Goal: Task Accomplishment & Management: Complete application form

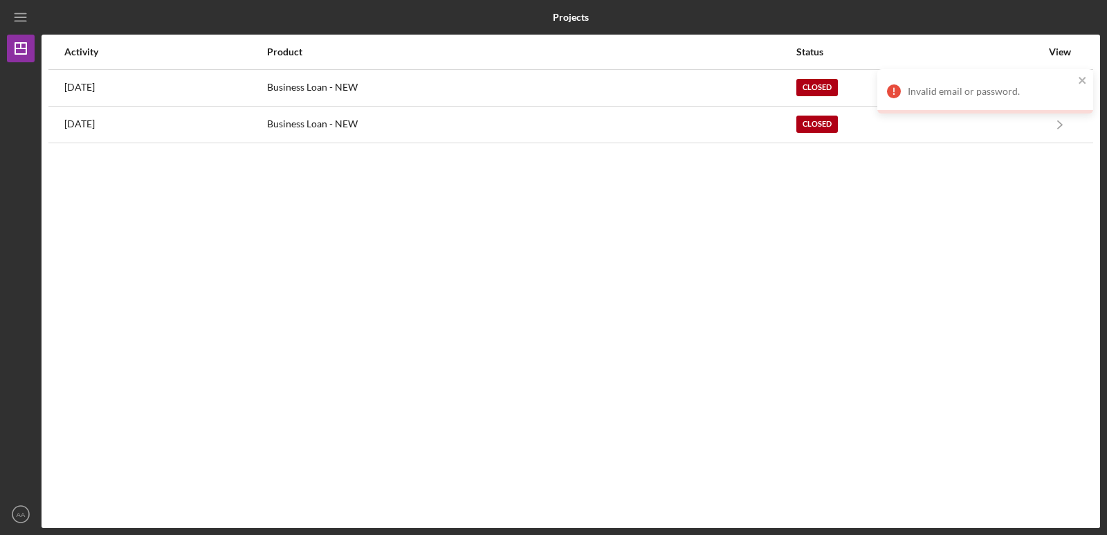
click at [609, 206] on div "Activity Product Status View [DATE] Business Loan - NEW Closed Icon/Navigate Bu…" at bounding box center [571, 281] width 1059 height 493
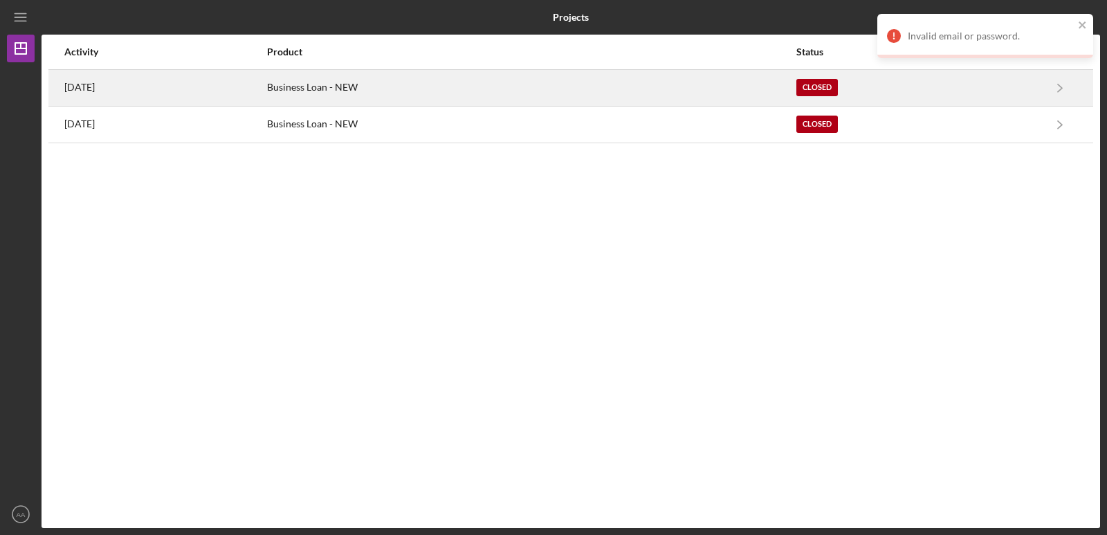
click at [503, 94] on div "Business Loan - NEW" at bounding box center [530, 88] width 527 height 35
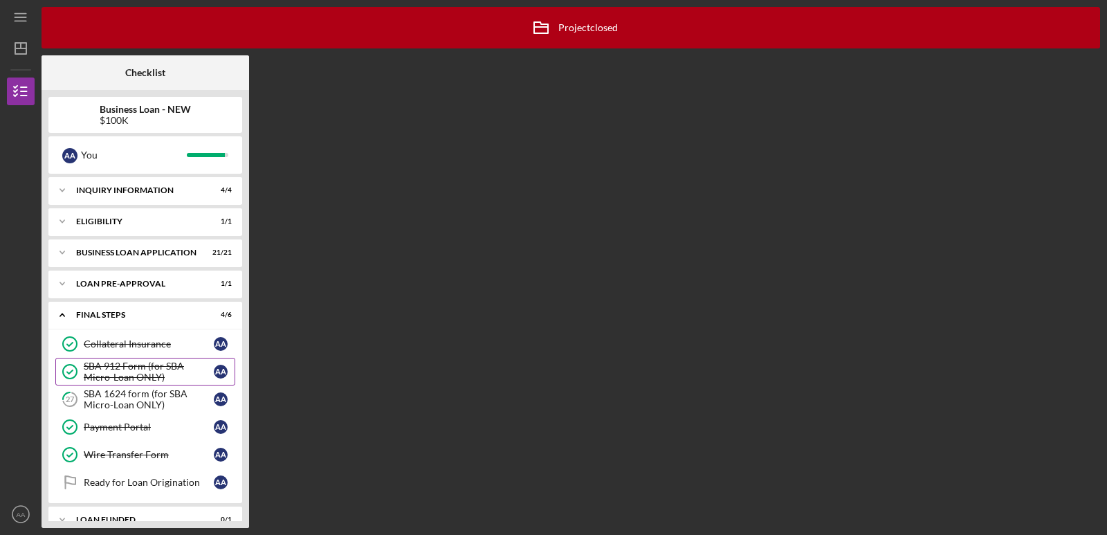
scroll to position [20, 0]
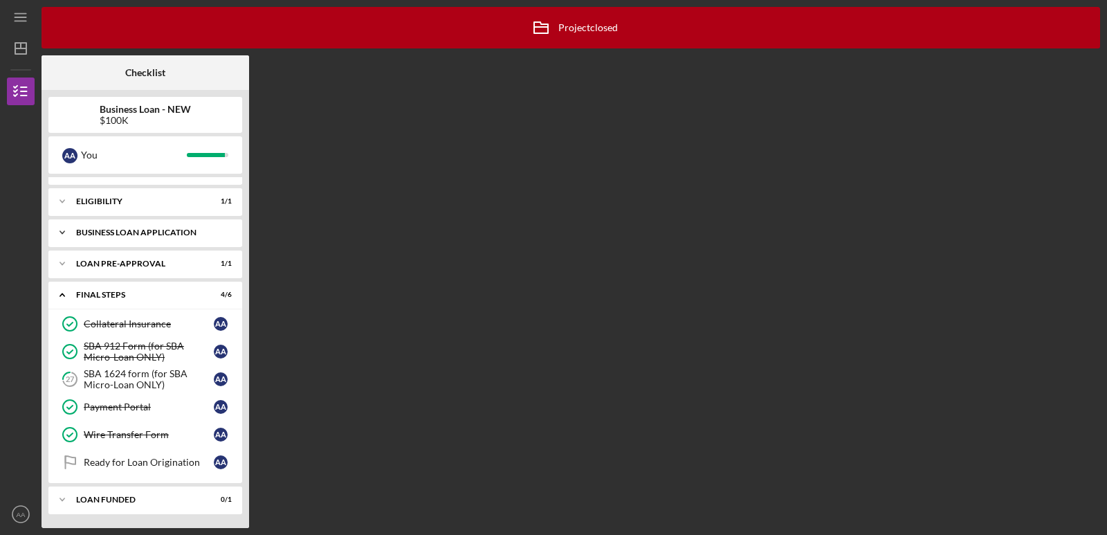
click at [147, 234] on div "BUSINESS LOAN APPLICATION" at bounding box center [150, 232] width 149 height 8
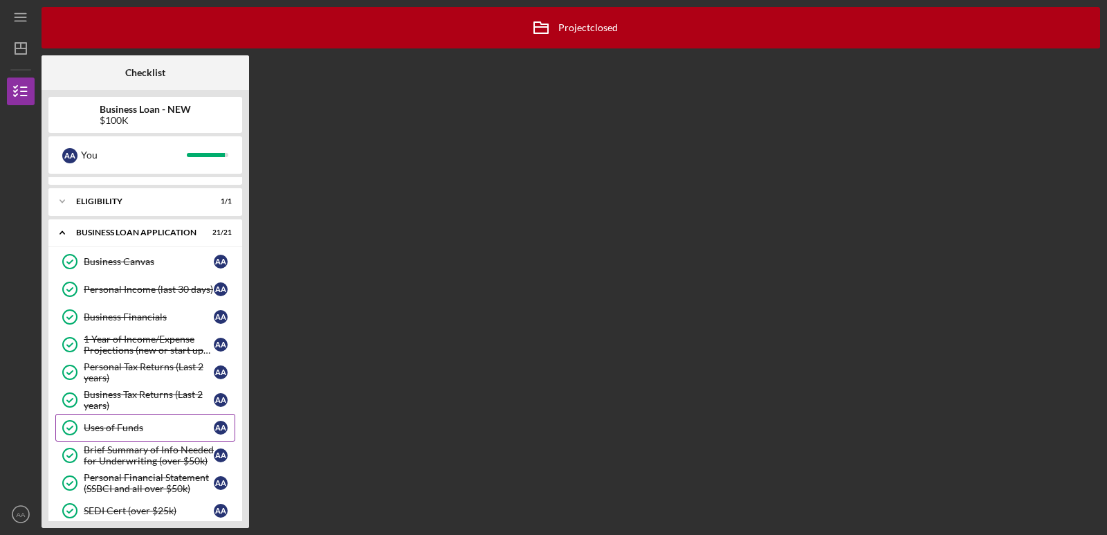
scroll to position [251, 0]
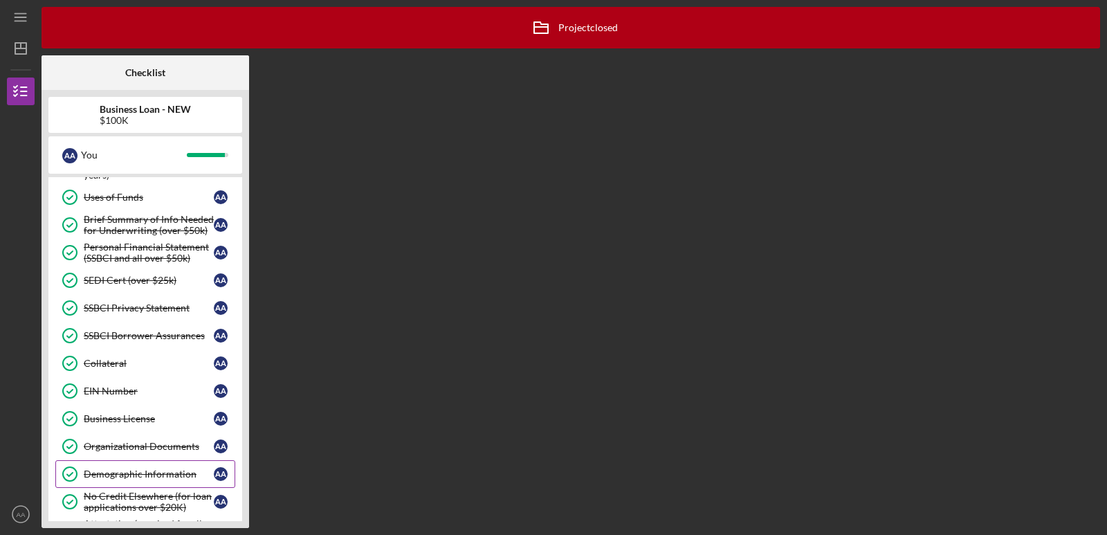
click at [154, 478] on div "Demographic Information" at bounding box center [149, 474] width 130 height 11
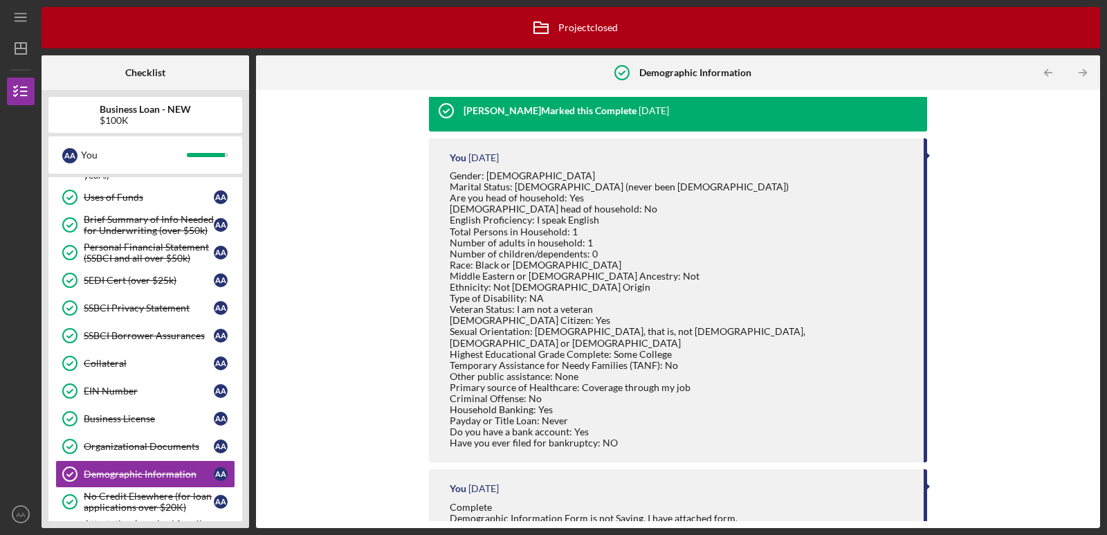
scroll to position [230, 0]
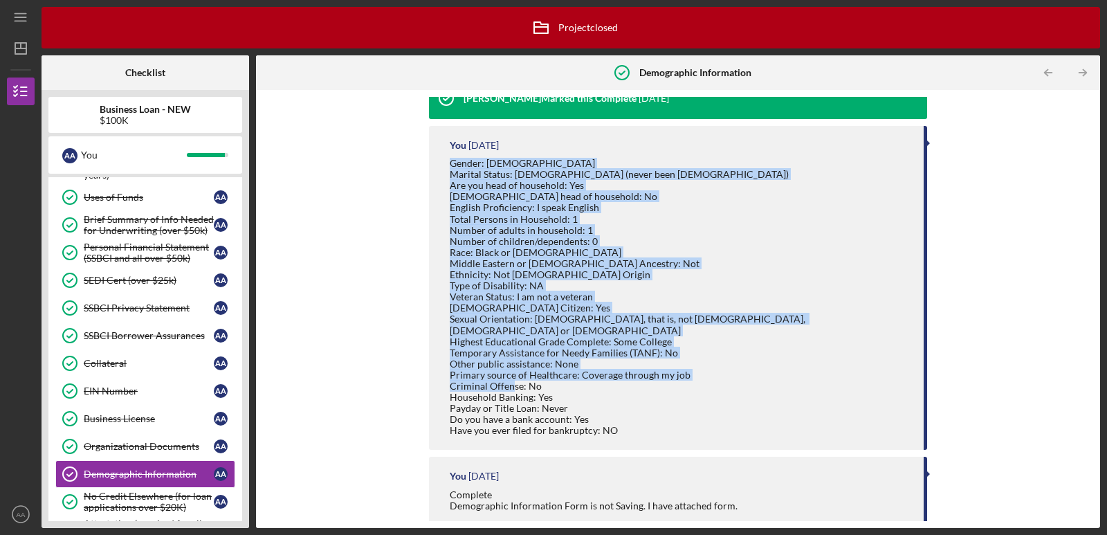
drag, startPoint x: 449, startPoint y: 163, endPoint x: 613, endPoint y: 423, distance: 306.7
click at [613, 423] on div "Gender: [DEMOGRAPHIC_DATA] Marital Status: [DEMOGRAPHIC_DATA] (never been [DEMO…" at bounding box center [680, 297] width 460 height 278
copy div "Gender: [DEMOGRAPHIC_DATA] Marital Status: [DEMOGRAPHIC_DATA] (never been [DEMO…"
click at [678, 411] on div "Gender: [DEMOGRAPHIC_DATA] Marital Status: [DEMOGRAPHIC_DATA] (never been [DEMO…" at bounding box center [680, 297] width 460 height 278
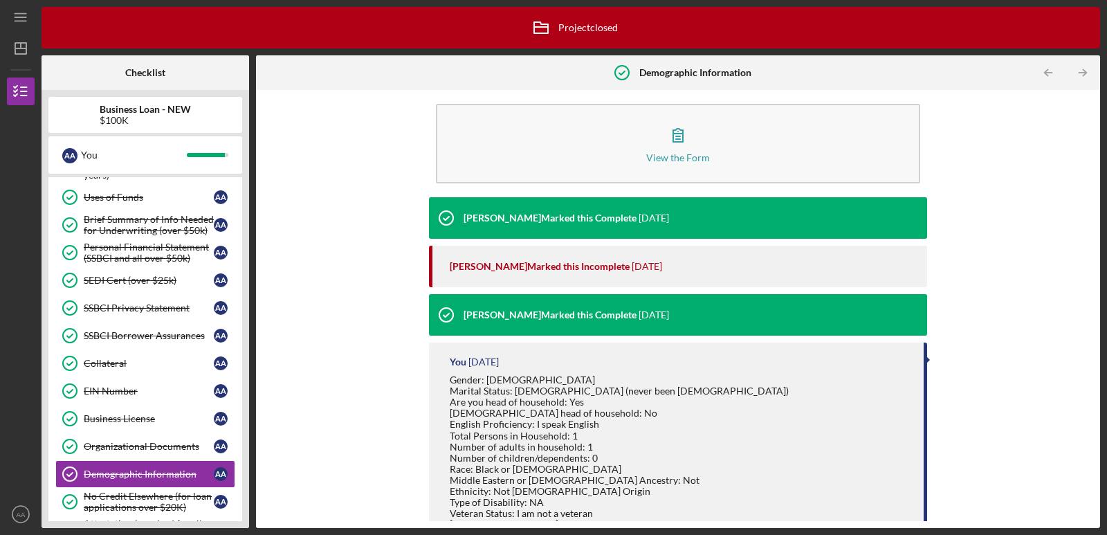
scroll to position [0, 0]
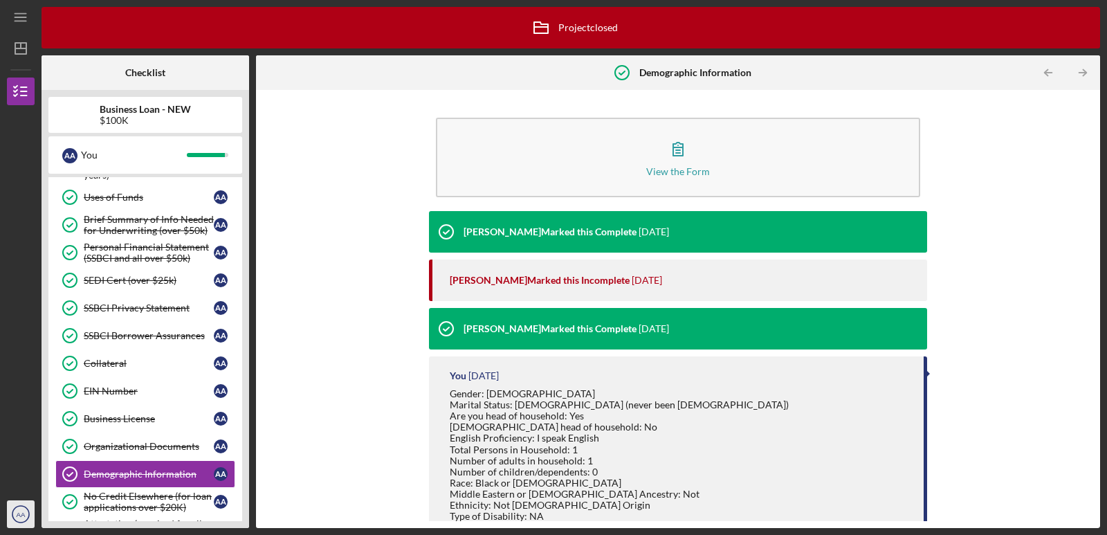
click at [19, 514] on text "AA" at bounding box center [21, 515] width 9 height 8
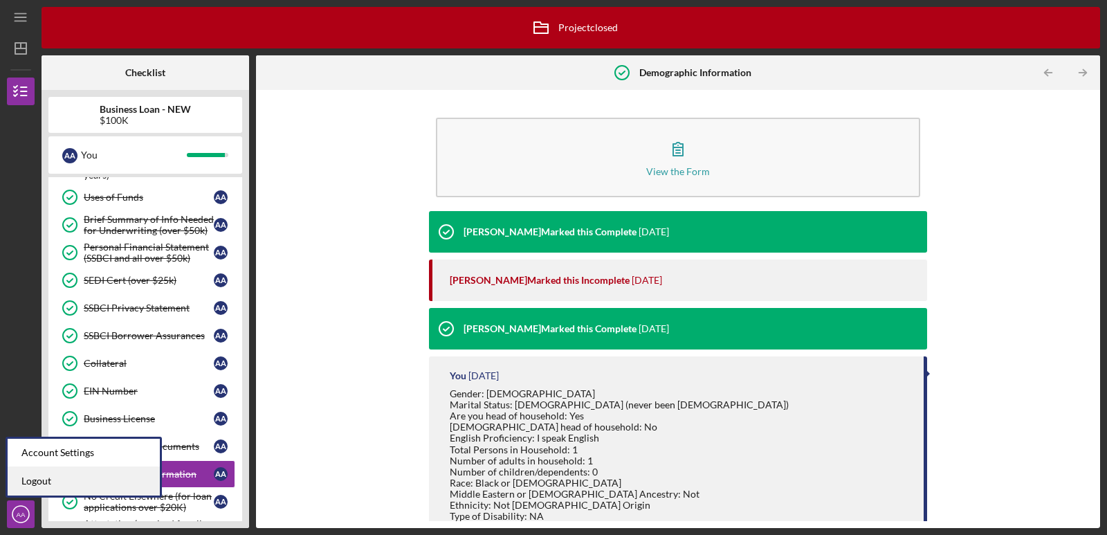
click at [40, 487] on link "Logout" at bounding box center [84, 481] width 152 height 28
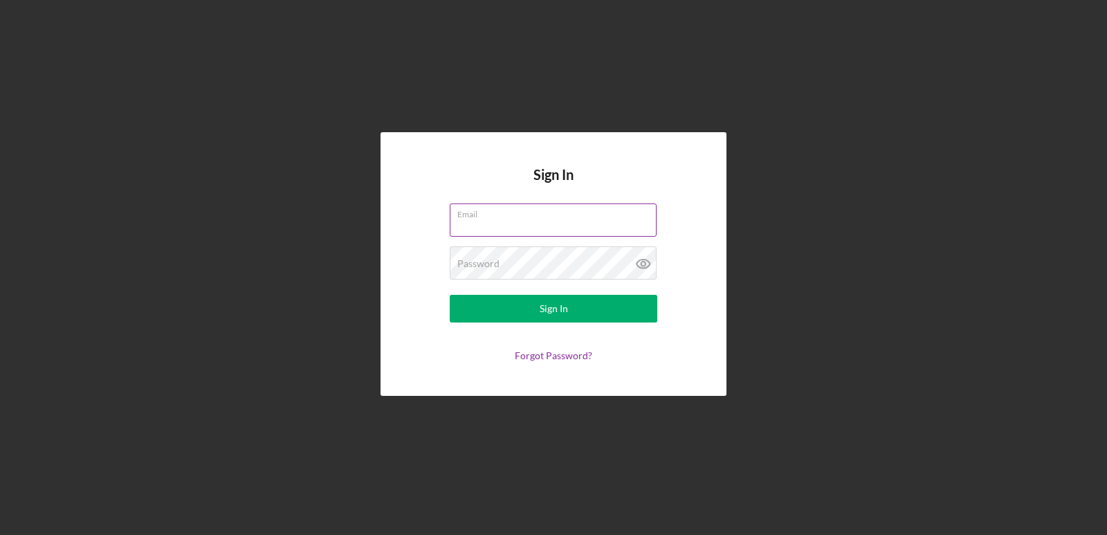
click at [552, 225] on input "Email" at bounding box center [553, 219] width 207 height 33
type input "[EMAIL_ADDRESS][DOMAIN_NAME]"
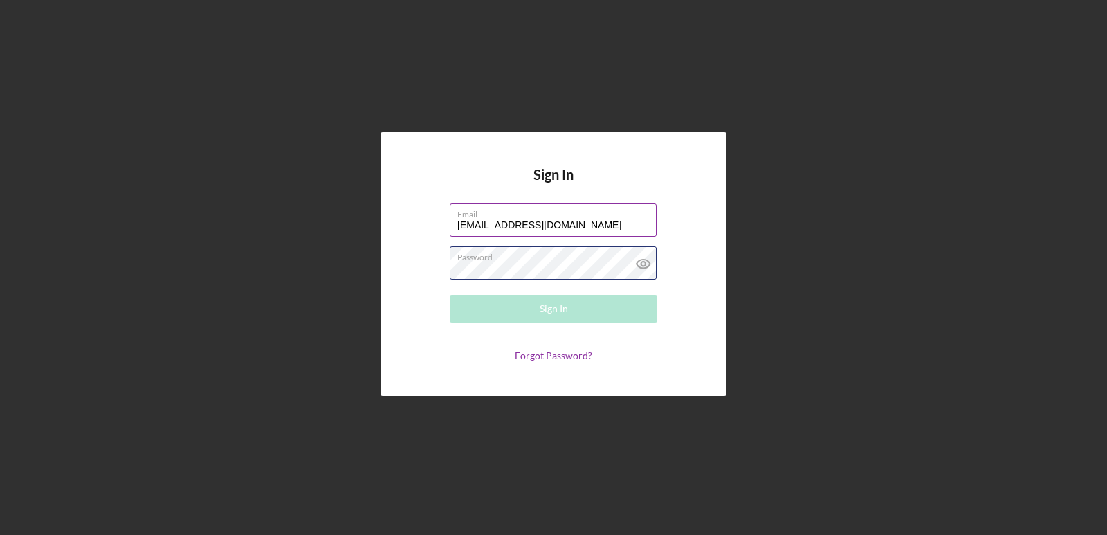
click at [504, 255] on div "Password Required" at bounding box center [554, 263] width 208 height 35
click at [450, 295] on button "Sign In" at bounding box center [554, 309] width 208 height 28
